Goal: Task Accomplishment & Management: Use online tool/utility

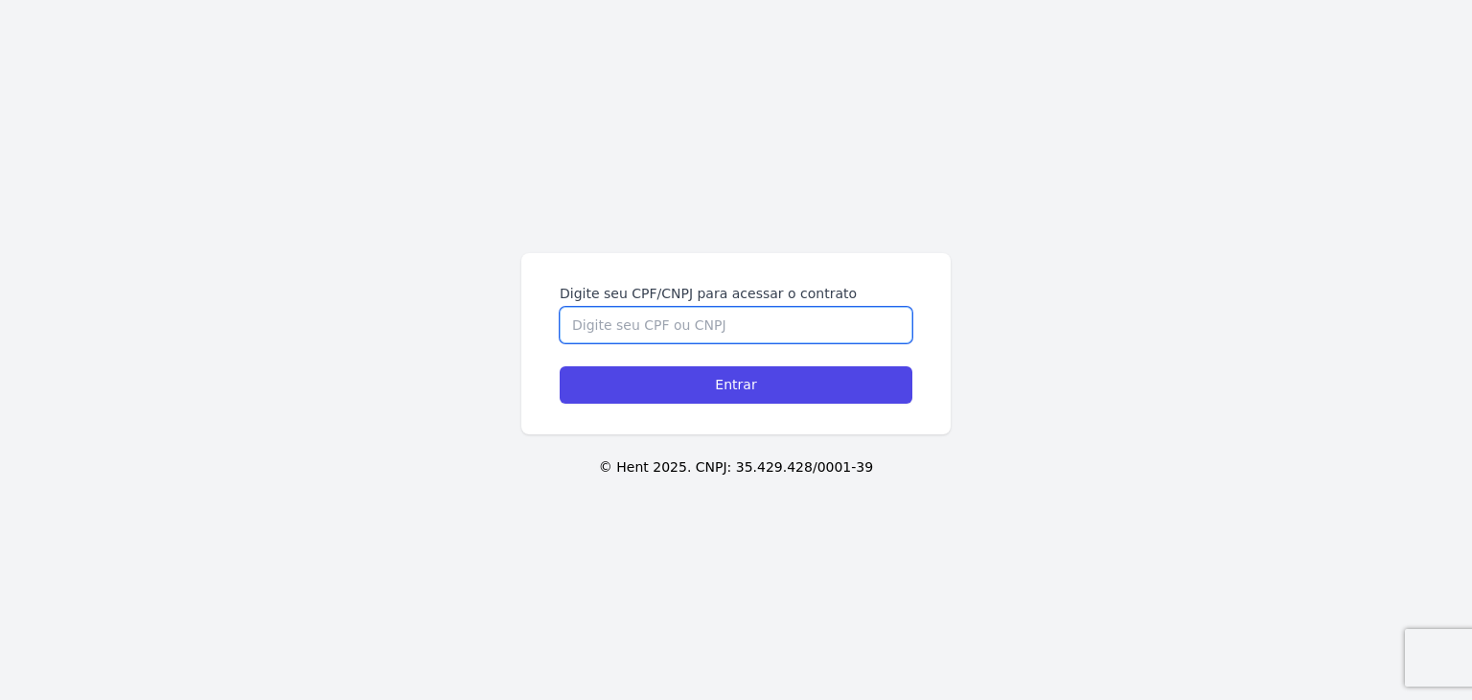
click at [718, 324] on input "Digite seu CPF/CNPJ para acessar o contrato" at bounding box center [736, 325] width 353 height 36
type input "51975697863"
click at [560, 366] on input "Entrar" at bounding box center [736, 384] width 353 height 37
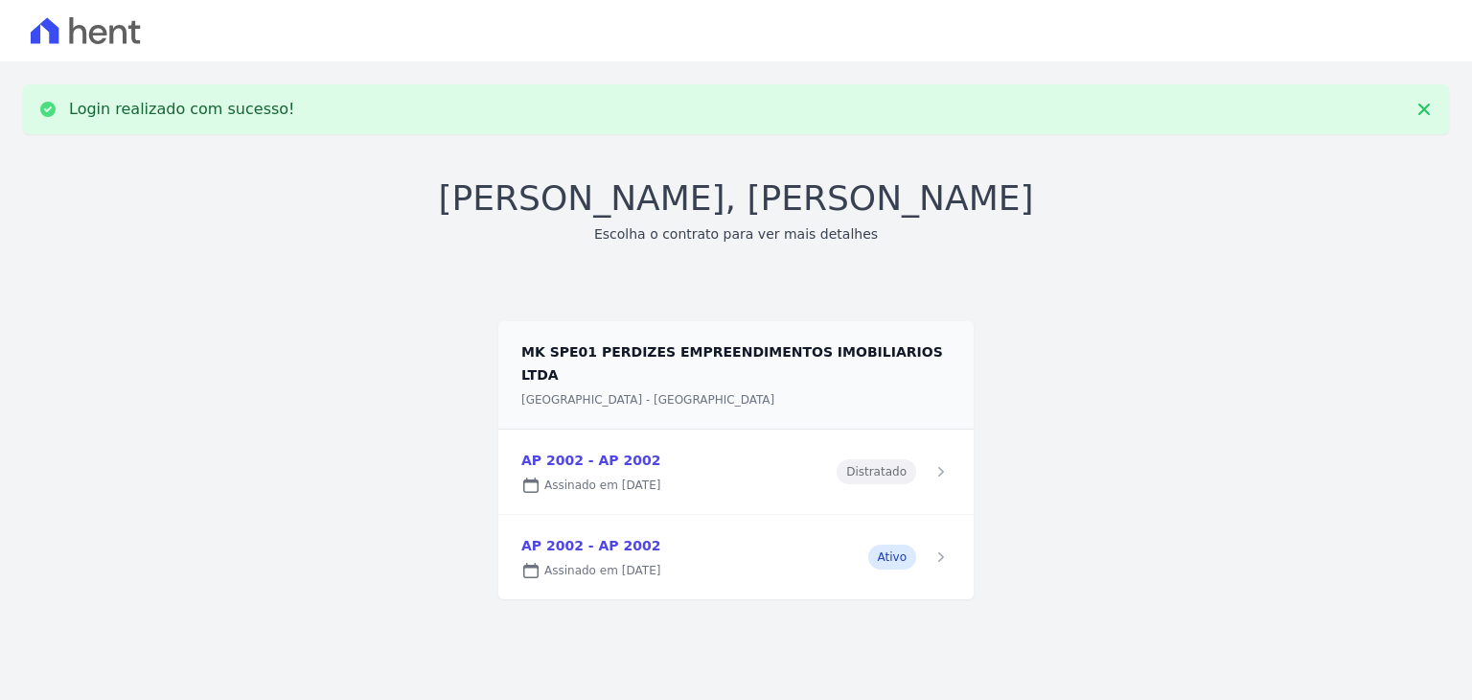
click at [840, 529] on link at bounding box center [735, 557] width 475 height 84
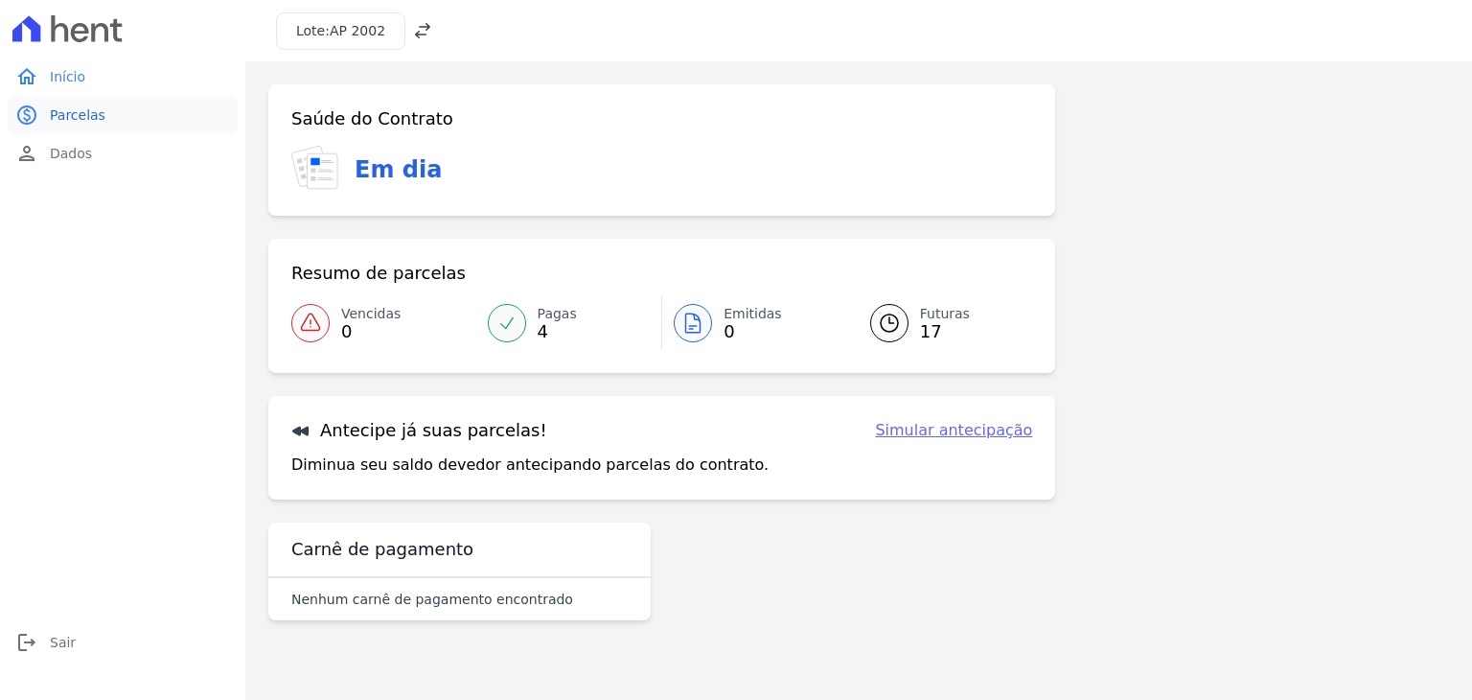
click at [77, 127] on link "paid Parcelas" at bounding box center [123, 115] width 230 height 38
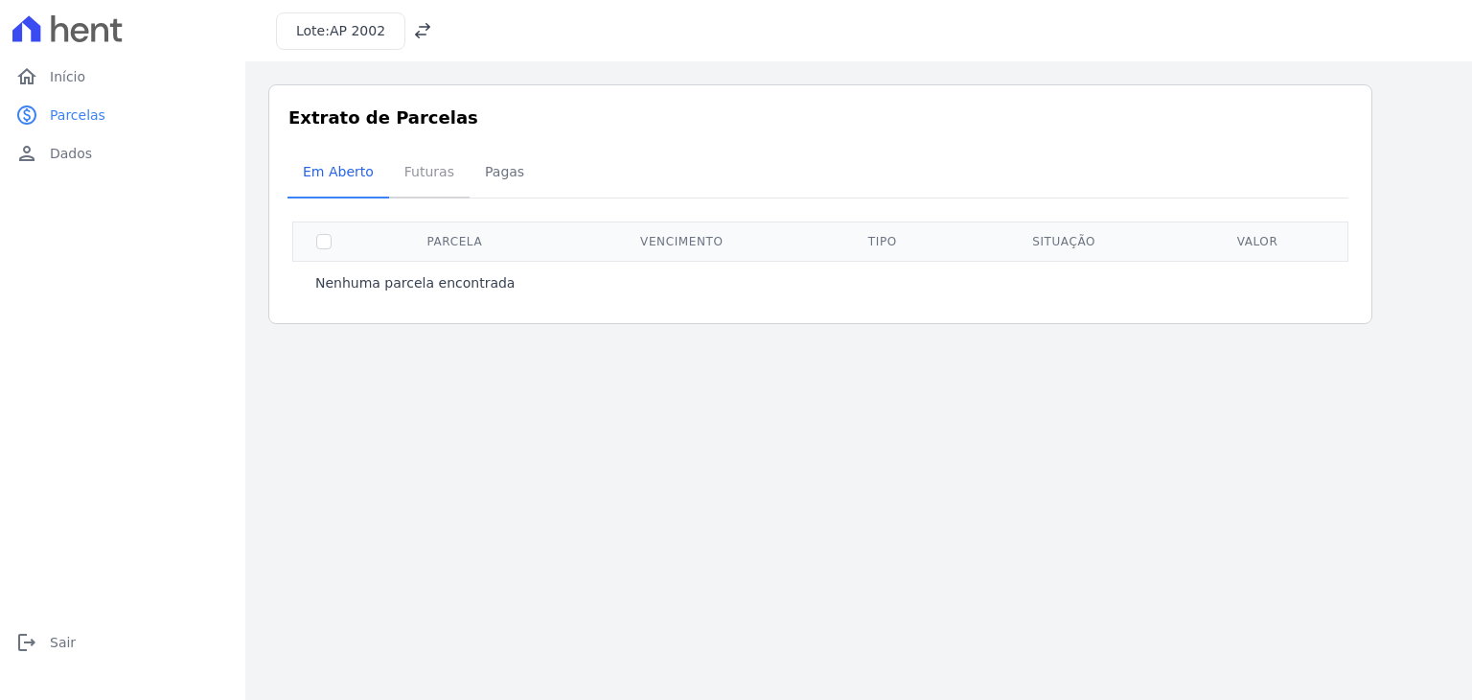
click at [410, 182] on span "Futuras" at bounding box center [429, 171] width 73 height 38
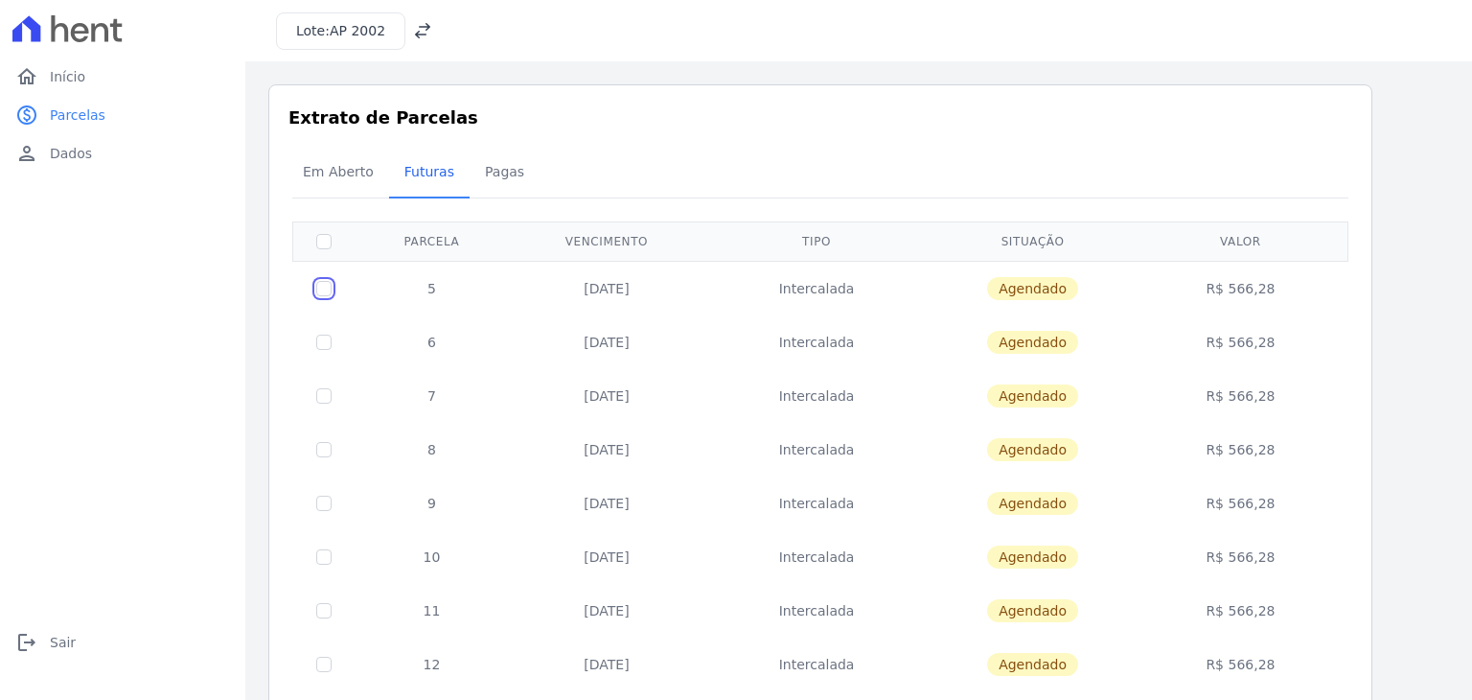
click at [318, 283] on input "checkbox" at bounding box center [323, 288] width 15 height 15
checkbox input "true"
click at [485, 184] on span "Pagas" at bounding box center [505, 171] width 62 height 38
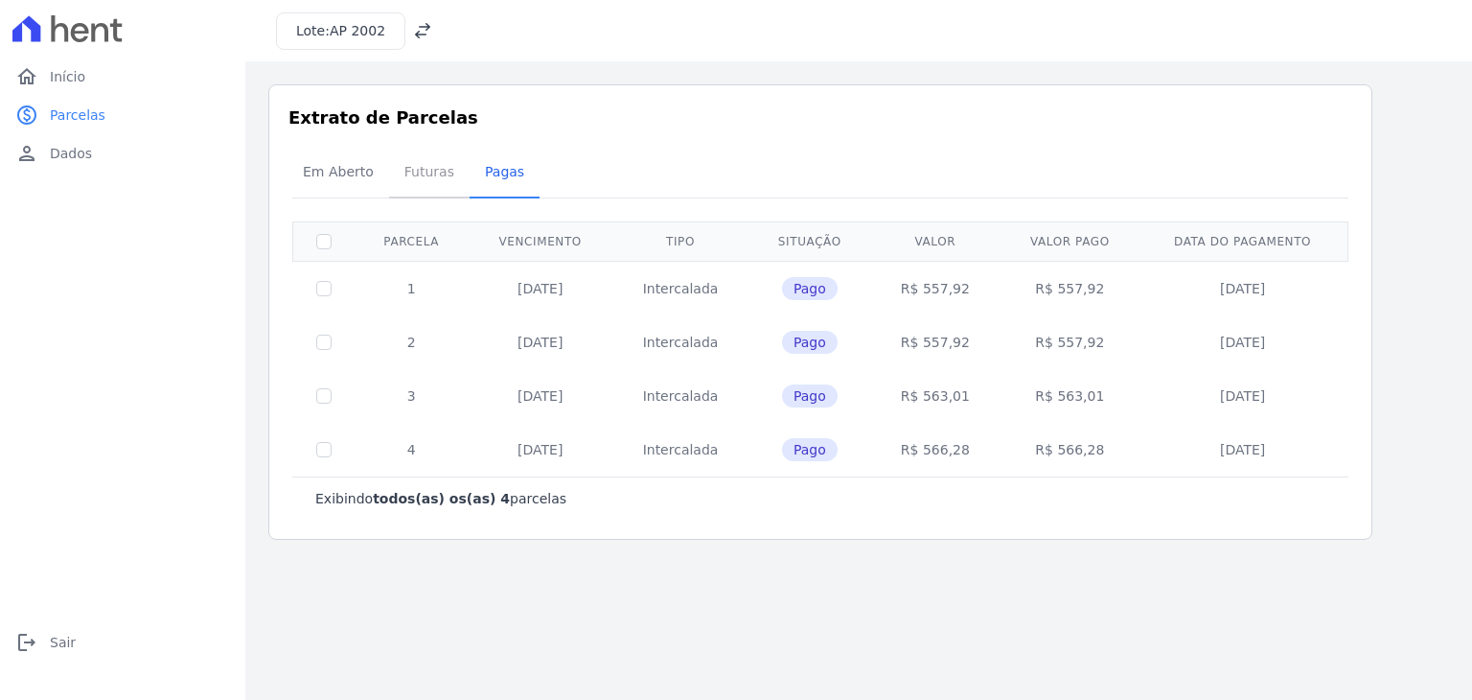
click at [410, 189] on span "Futuras" at bounding box center [429, 171] width 73 height 38
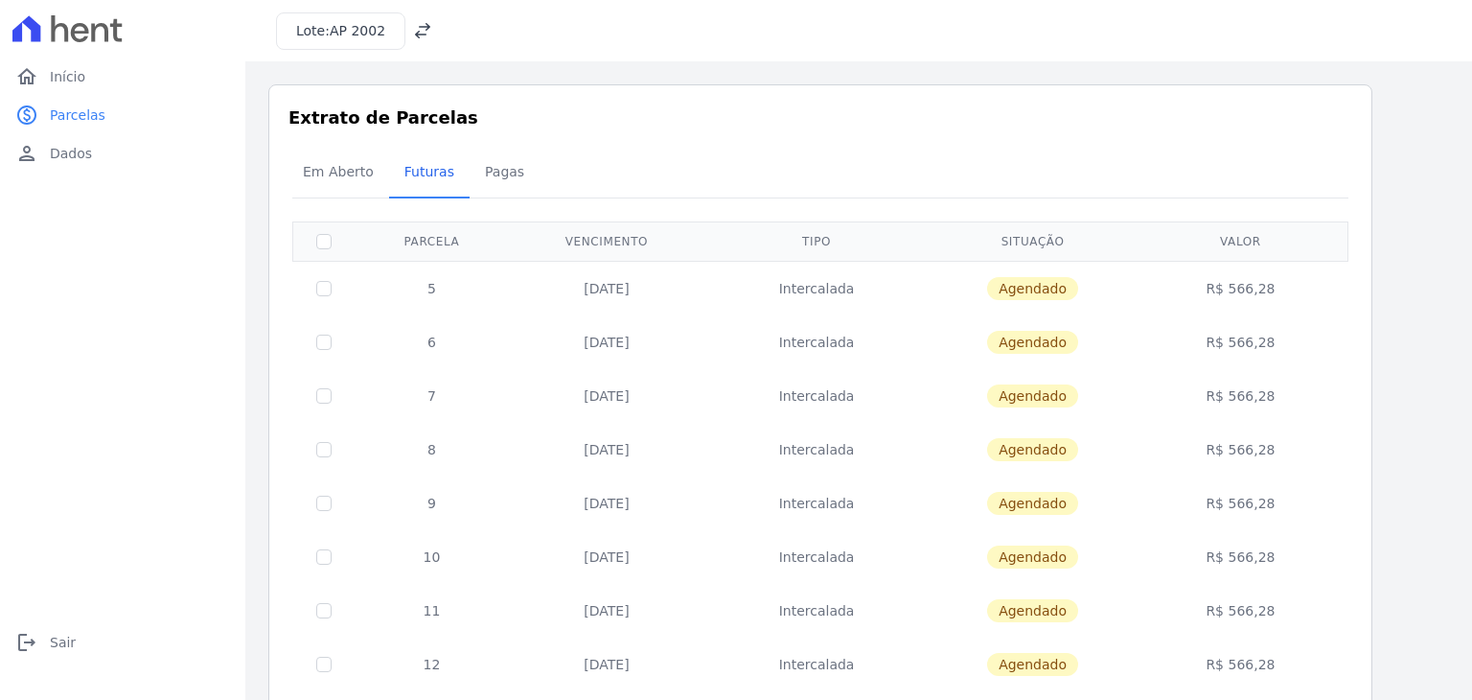
click at [317, 294] on td at bounding box center [324, 288] width 62 height 55
click at [600, 284] on td "[DATE]" at bounding box center [607, 288] width 196 height 55
click at [900, 292] on td "Intercalada" at bounding box center [817, 288] width 224 height 55
click at [1017, 283] on span "Agendado" at bounding box center [1032, 288] width 91 height 23
click at [1062, 281] on span "Agendado" at bounding box center [1032, 288] width 91 height 23
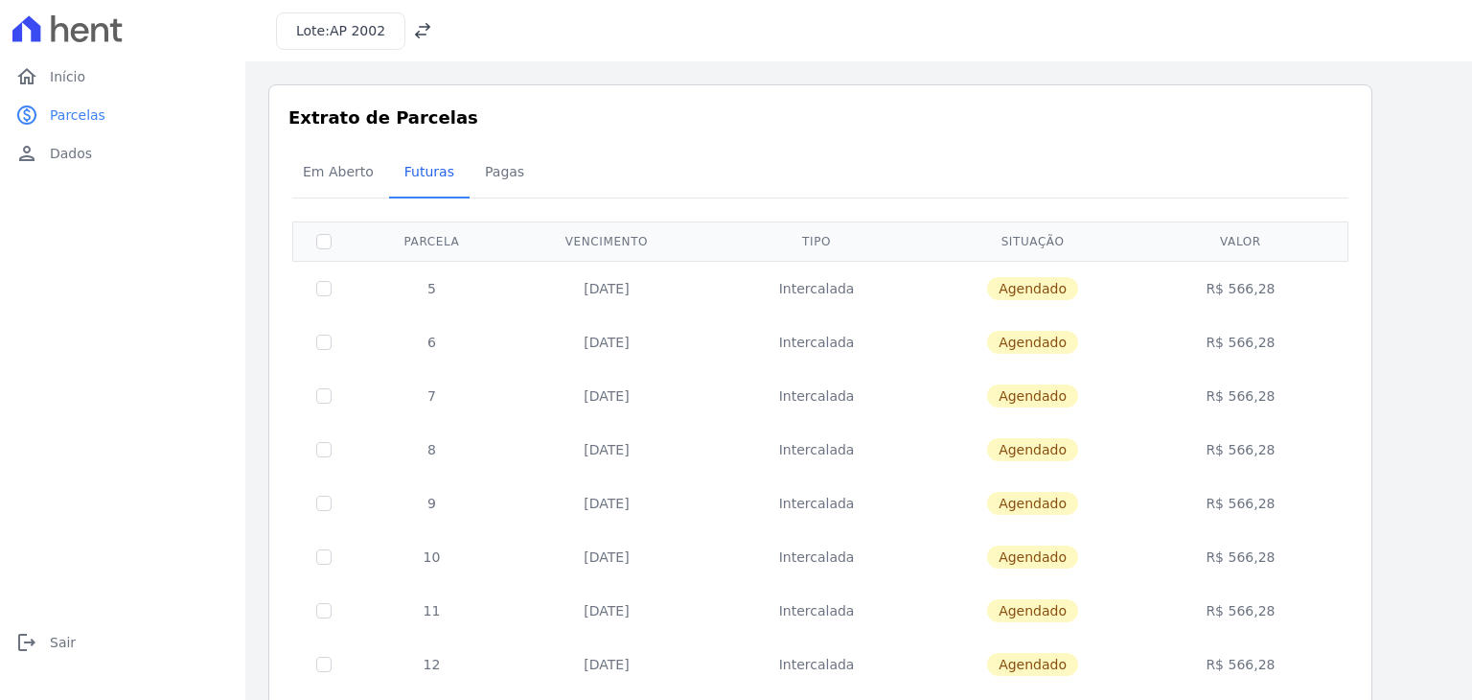
click at [1188, 289] on td "R$ 566,28" at bounding box center [1240, 288] width 207 height 55
click at [81, 61] on link "home Início" at bounding box center [123, 77] width 230 height 38
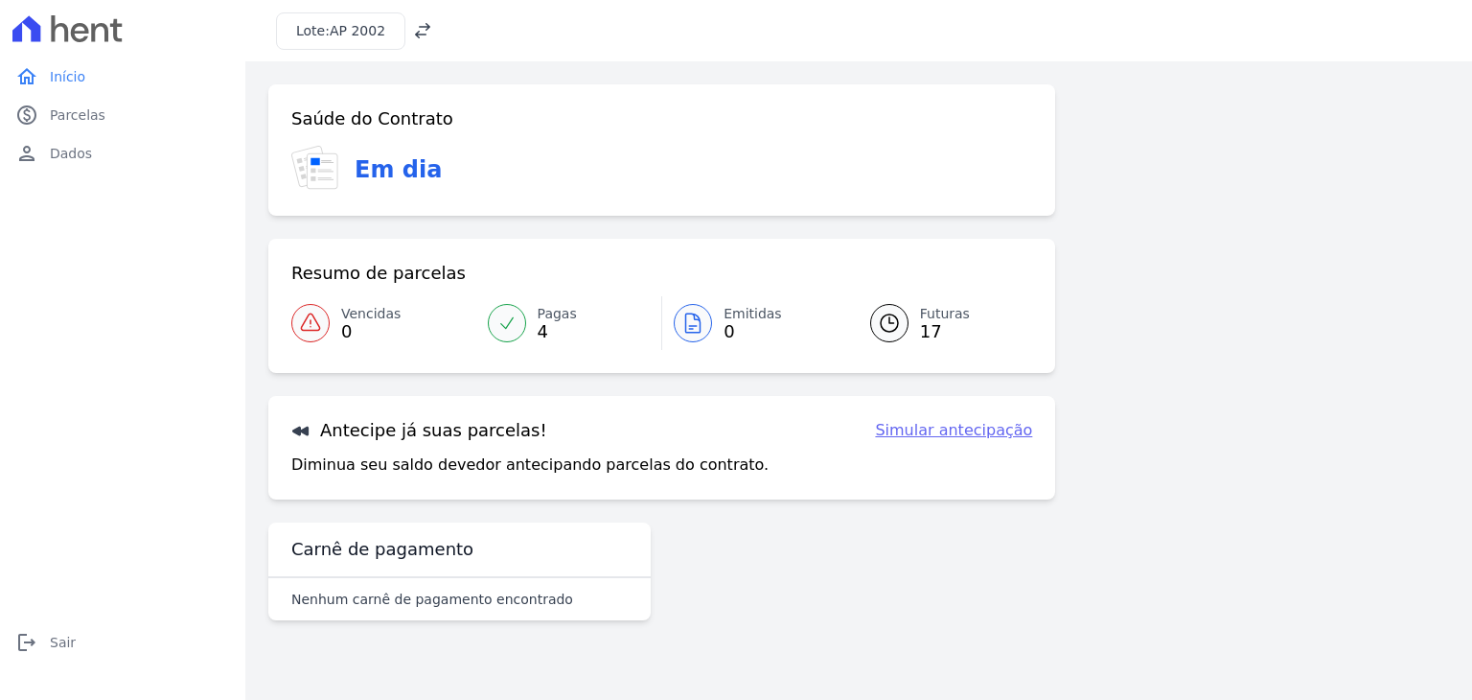
click at [959, 437] on link "Simular antecipação" at bounding box center [953, 430] width 157 height 23
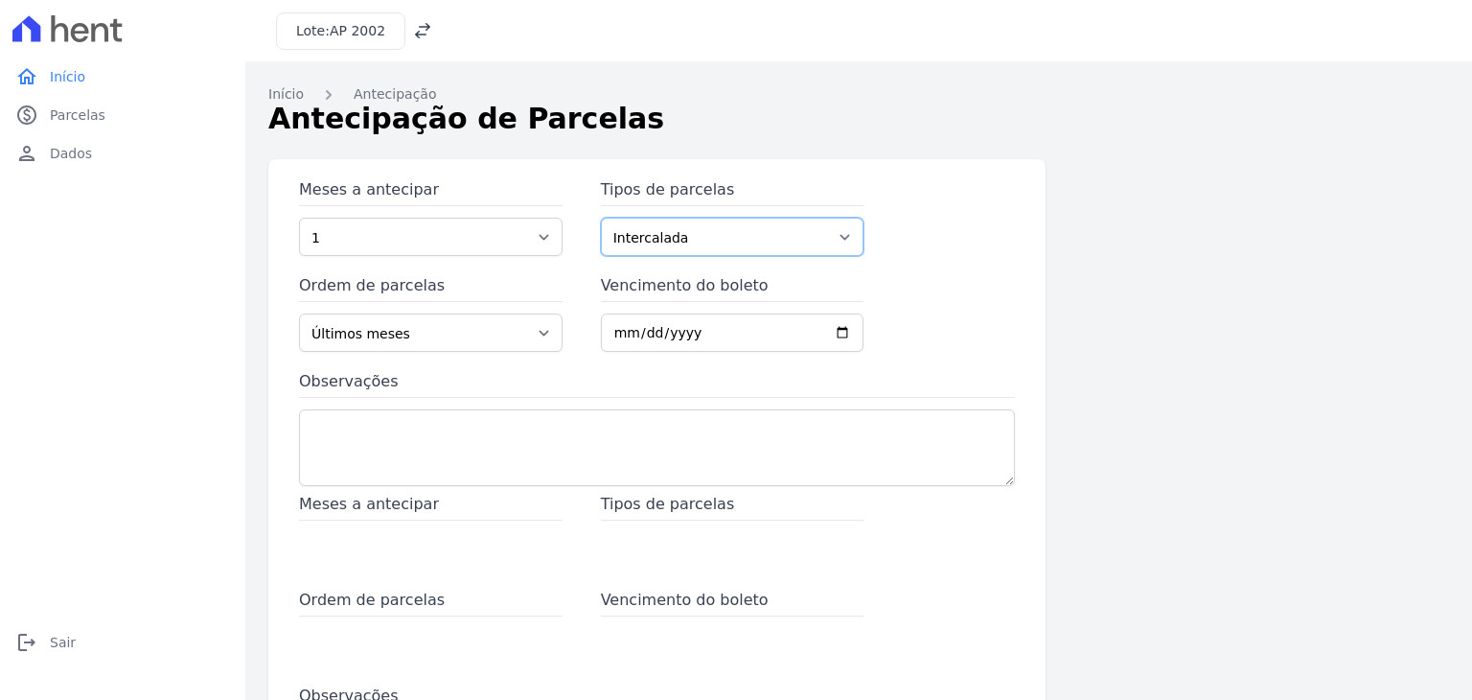
click at [692, 227] on select "Intercalada Parcela Normal Sinal" at bounding box center [733, 237] width 264 height 38
click at [287, 100] on h1 "Antecipação de Parcelas" at bounding box center [858, 118] width 1181 height 43
click at [88, 70] on link "home Início" at bounding box center [123, 77] width 230 height 38
